Goal: Navigation & Orientation: Find specific page/section

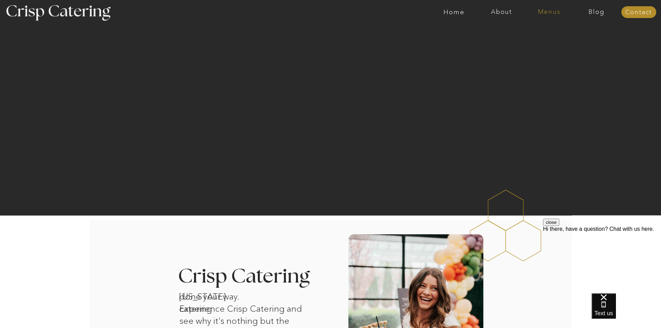
click at [540, 11] on nav "Menus" at bounding box center [549, 12] width 48 height 7
click at [537, 42] on nav "Winter (Sep-Feb)" at bounding box center [548, 40] width 57 height 7
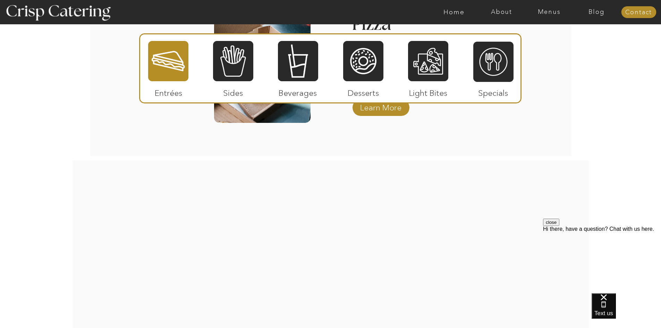
scroll to position [1214, 0]
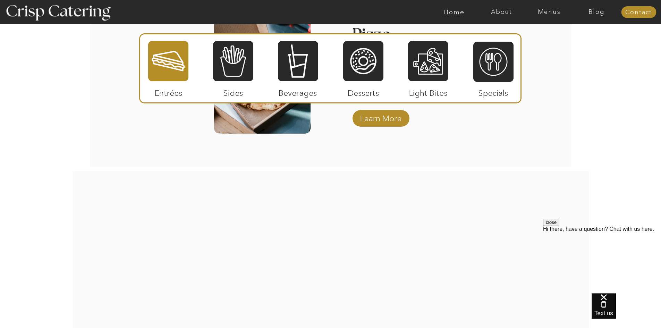
click at [424, 94] on p "Light Bites" at bounding box center [428, 91] width 46 height 20
click at [425, 74] on div at bounding box center [428, 61] width 40 height 42
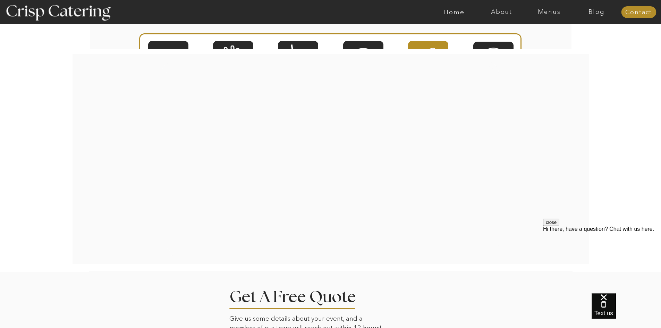
scroll to position [1321, 0]
